Goal: Use online tool/utility

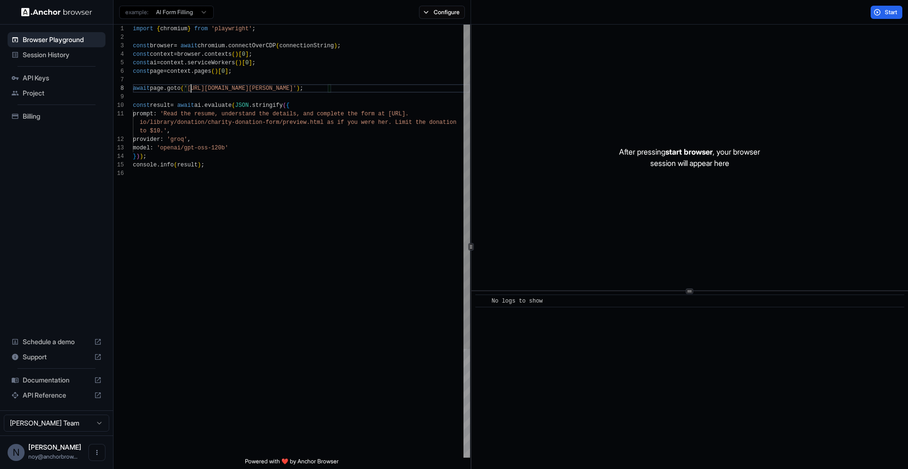
scroll to position [60, 0]
drag, startPoint x: 190, startPoint y: 90, endPoint x: 323, endPoint y: 92, distance: 133.4
click at [303, 92] on span "await page . goto ( '[URL][DOMAIN_NAME][PERSON_NAME]' ) ;" at bounding box center [218, 88] width 170 height 9
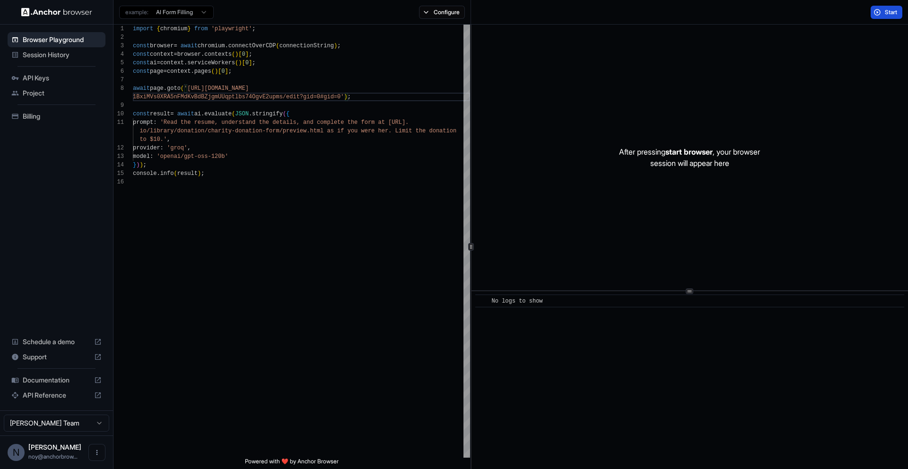
click at [881, 13] on button "Start" at bounding box center [887, 12] width 32 height 13
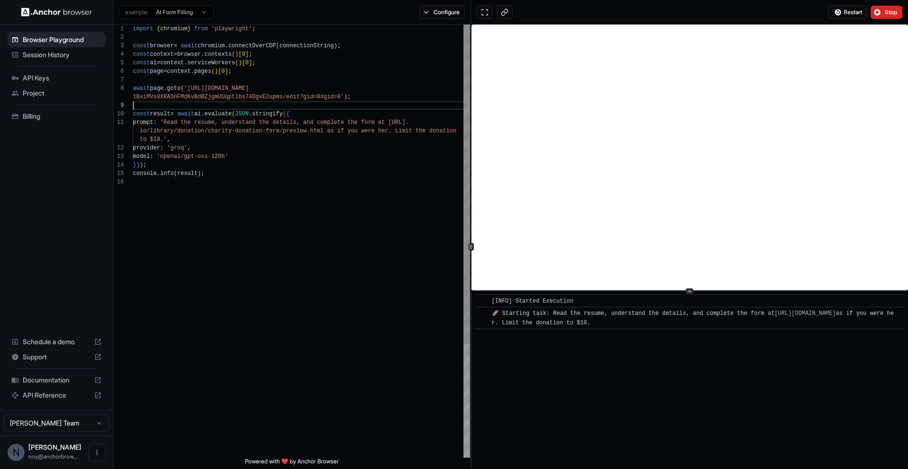
scroll to position [77, 0]
click at [144, 107] on div "import { chromium } from 'playwright' ; const browser = await chromium . connec…" at bounding box center [301, 318] width 337 height 587
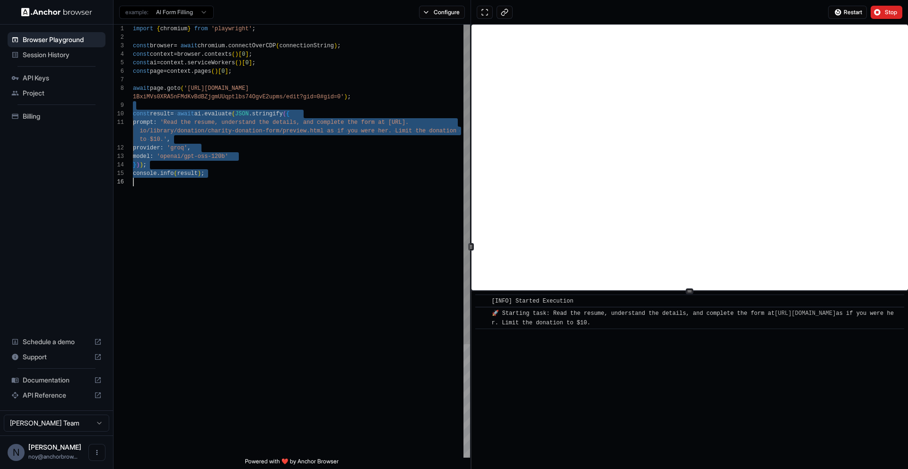
drag, startPoint x: 144, startPoint y: 107, endPoint x: 146, endPoint y: 184, distance: 76.2
click at [146, 184] on div "import { chromium } from 'playwright' ; const browser = await chromium . connec…" at bounding box center [301, 318] width 337 height 587
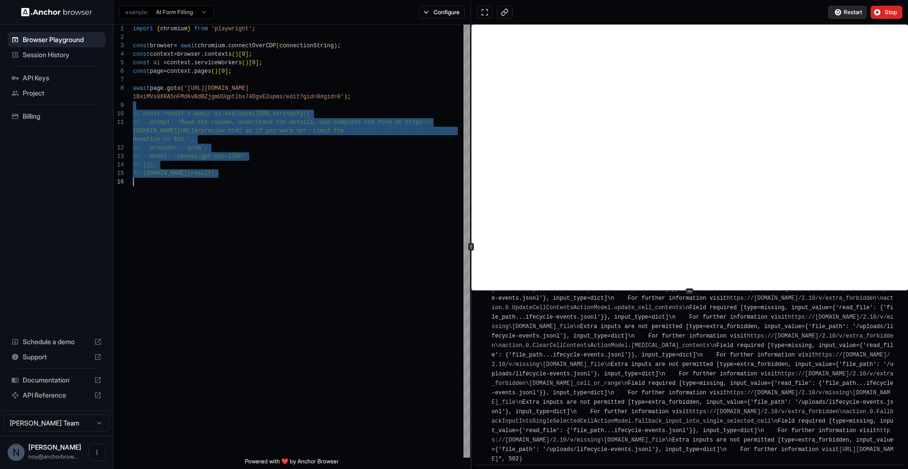
click at [850, 7] on button "Restart" at bounding box center [847, 12] width 39 height 13
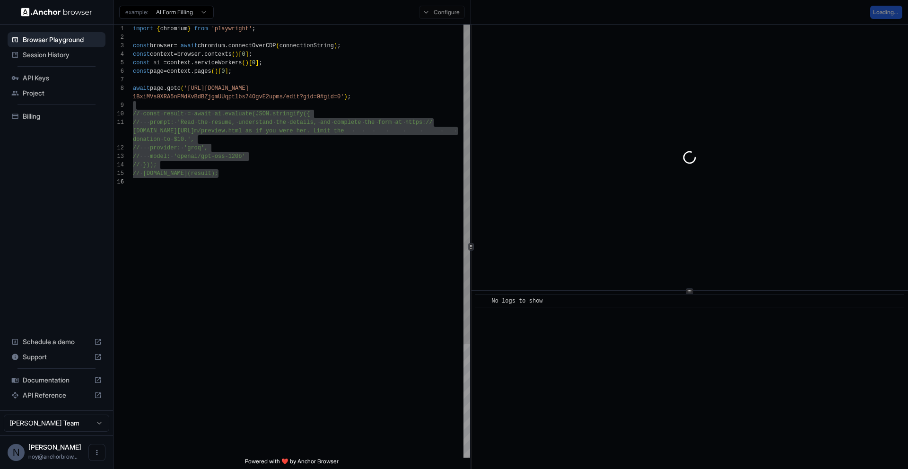
scroll to position [0, 0]
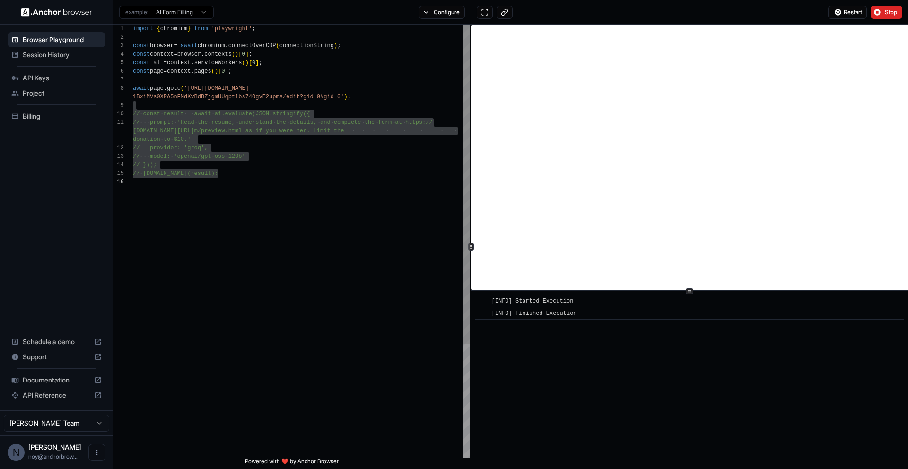
click at [145, 89] on div "import { chromium } from 'playwright' ; const browser = await chromium . connec…" at bounding box center [301, 318] width 337 height 587
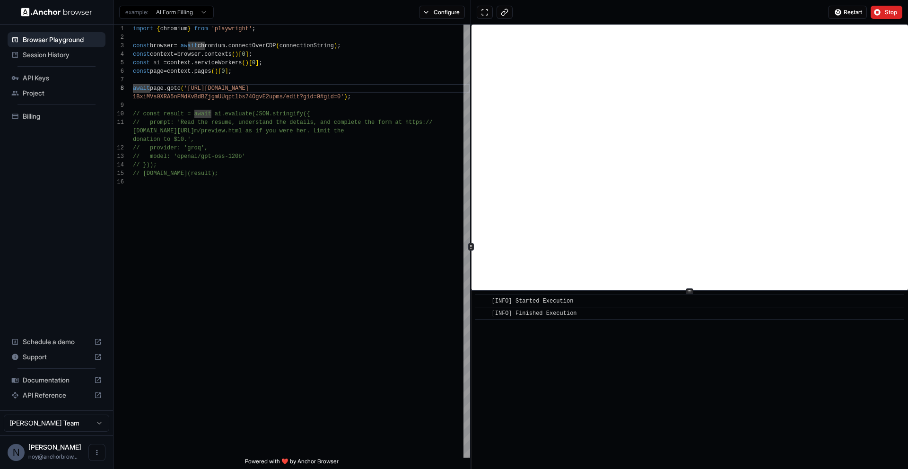
click at [607, 8] on div "Restart Stop" at bounding box center [689, 12] width 437 height 25
click at [607, 10] on div "Restart Stop" at bounding box center [689, 12] width 437 height 25
click at [893, 17] on button "Stop" at bounding box center [887, 12] width 32 height 13
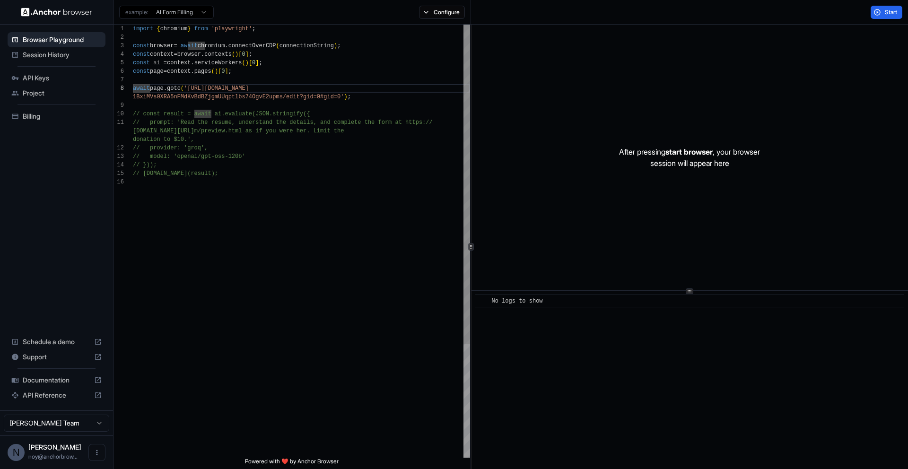
click at [142, 88] on div "import { chromium } from 'playwright' ; const browser = await chromium . connec…" at bounding box center [301, 318] width 337 height 587
click at [878, 9] on button "Start" at bounding box center [887, 12] width 32 height 13
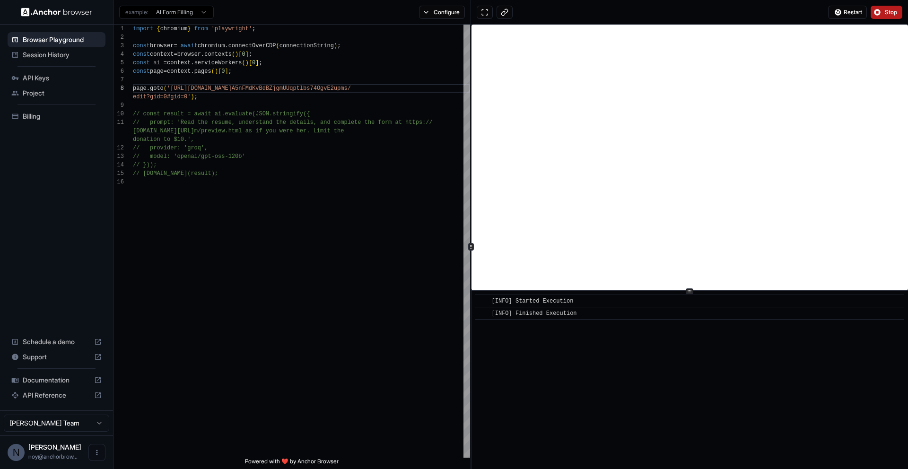
click at [878, 10] on button "Stop" at bounding box center [887, 12] width 32 height 13
click at [613, 24] on div "Restart Stop" at bounding box center [689, 12] width 437 height 25
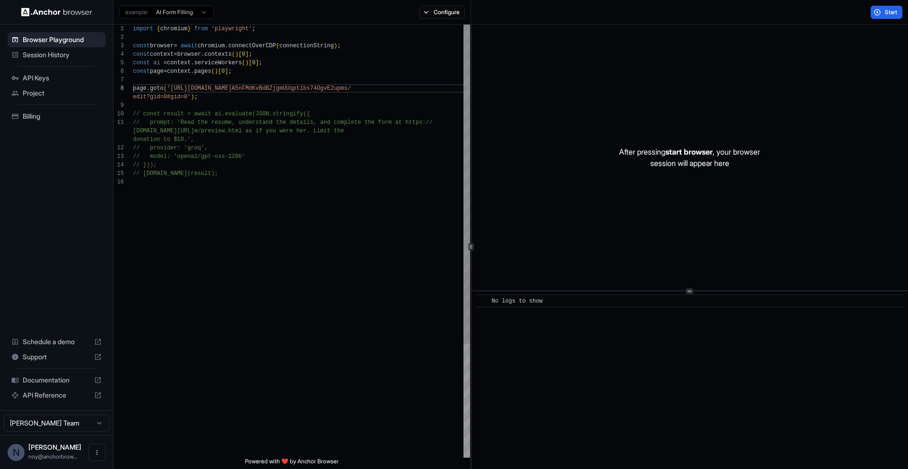
click at [147, 89] on div "import { chromium } from 'playwright' ; const browser = await chromium . connec…" at bounding box center [301, 318] width 337 height 587
click at [135, 89] on div "import { chromium } from 'playwright' ; const browser = await chromium . connec…" at bounding box center [301, 318] width 337 height 587
click at [133, 88] on div "import { chromium } from 'playwright' ; const browser = await chromium . connec…" at bounding box center [301, 318] width 337 height 587
click at [888, 13] on span "Start" at bounding box center [891, 13] width 13 height 8
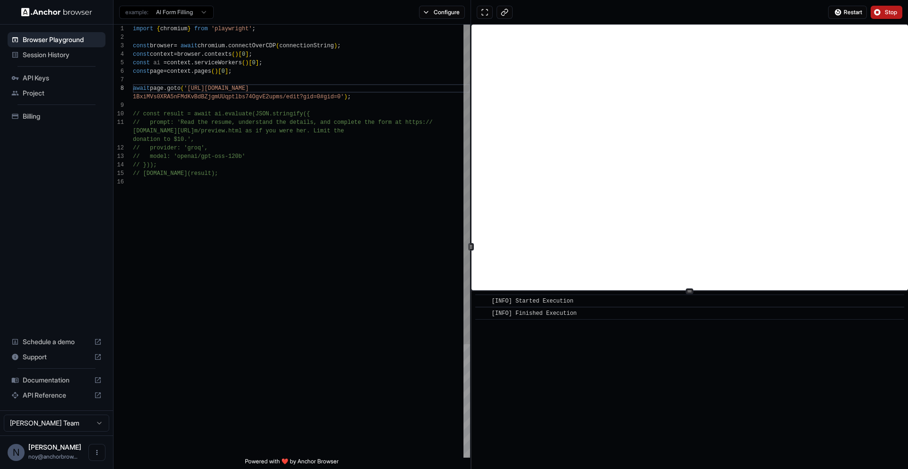
click at [140, 87] on div "import { chromium } from 'playwright' ; const browser = await chromium . connec…" at bounding box center [301, 318] width 337 height 587
click at [889, 10] on span "Stop" at bounding box center [891, 13] width 13 height 8
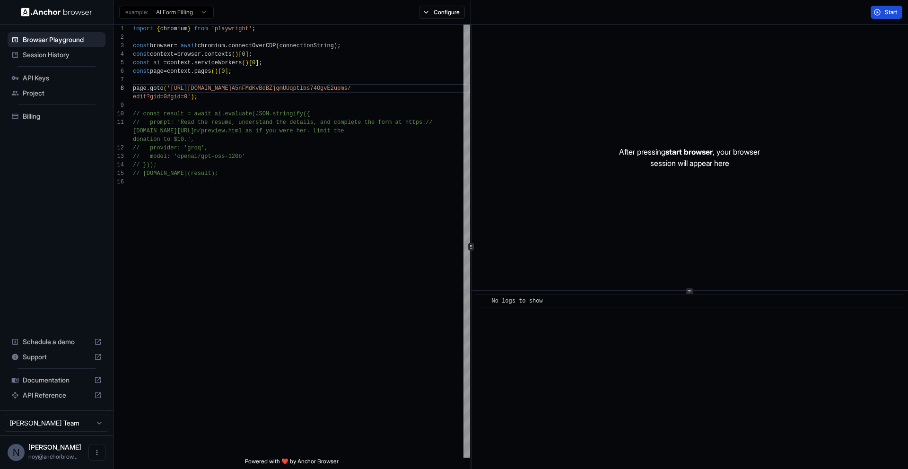
click at [887, 10] on span "Start" at bounding box center [891, 13] width 13 height 8
click at [882, 12] on button "Start" at bounding box center [887, 12] width 32 height 13
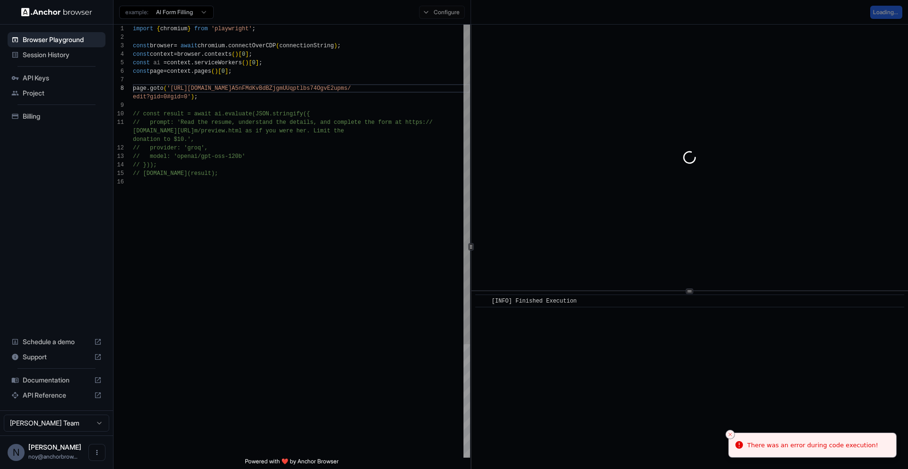
type textarea "**********"
click at [290, 329] on div "import { chromium } from 'playwright' ; const browser = await chromium . connec…" at bounding box center [301, 318] width 337 height 587
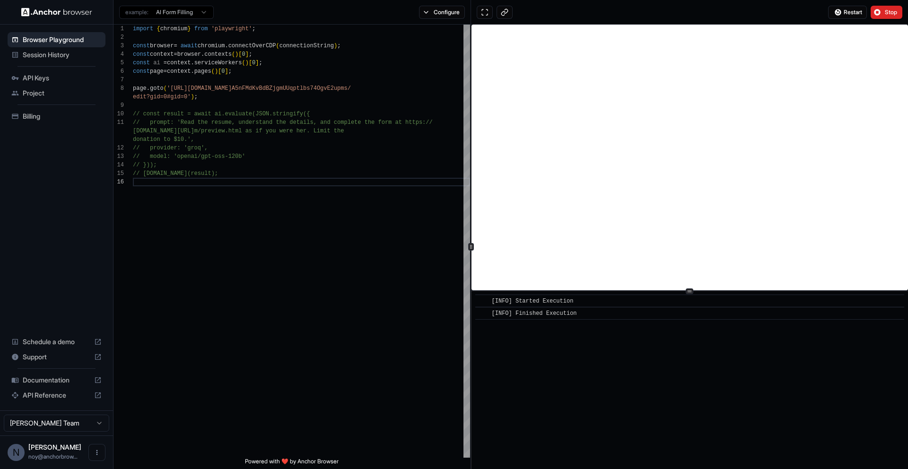
click at [661, 10] on div "Restart Stop" at bounding box center [689, 12] width 437 height 25
click at [644, 15] on div "Restart Stop" at bounding box center [689, 12] width 437 height 25
